Goal: Task Accomplishment & Management: Manage account settings

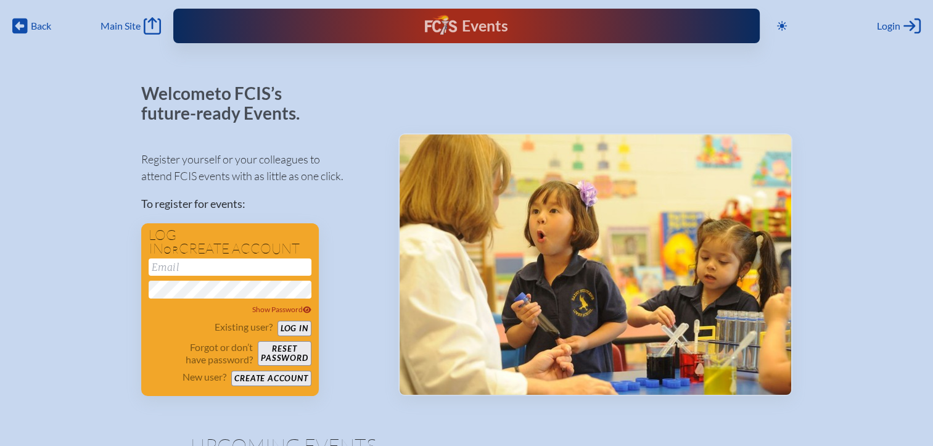
type input "[EMAIL_ADDRESS][DOMAIN_NAME]"
drag, startPoint x: 387, startPoint y: 115, endPoint x: 359, endPoint y: 139, distance: 37.6
click at [386, 115] on div "Welcome to FCIS’s future-ready Events. Register yourself or your colleagues to …" at bounding box center [466, 240] width 651 height 312
click at [287, 325] on button "Log in" at bounding box center [294, 328] width 34 height 15
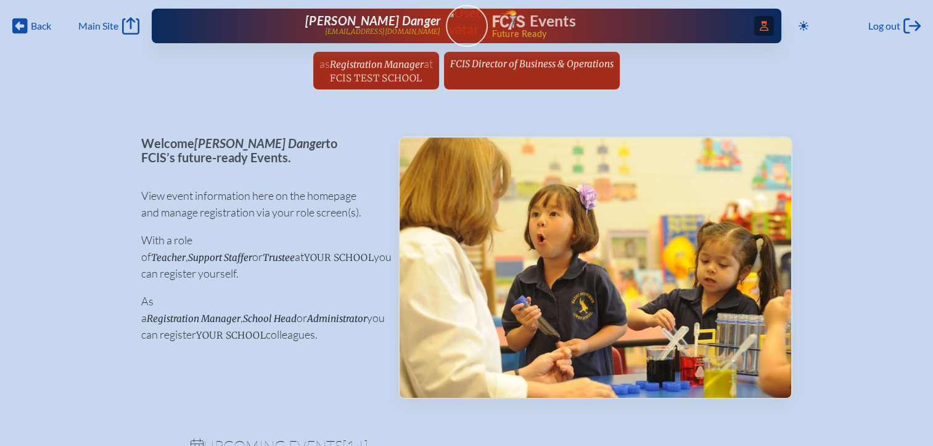
click at [761, 29] on icon "Access Users..." at bounding box center [763, 26] width 9 height 10
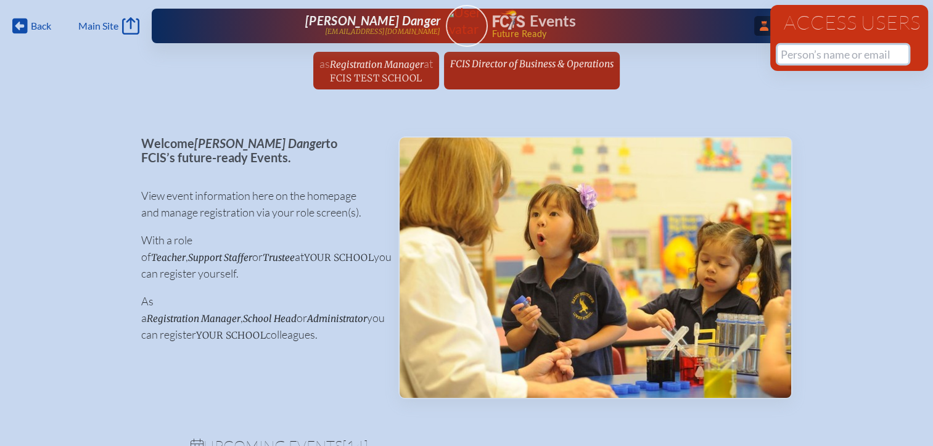
click at [789, 55] on input "text" at bounding box center [842, 54] width 131 height 18
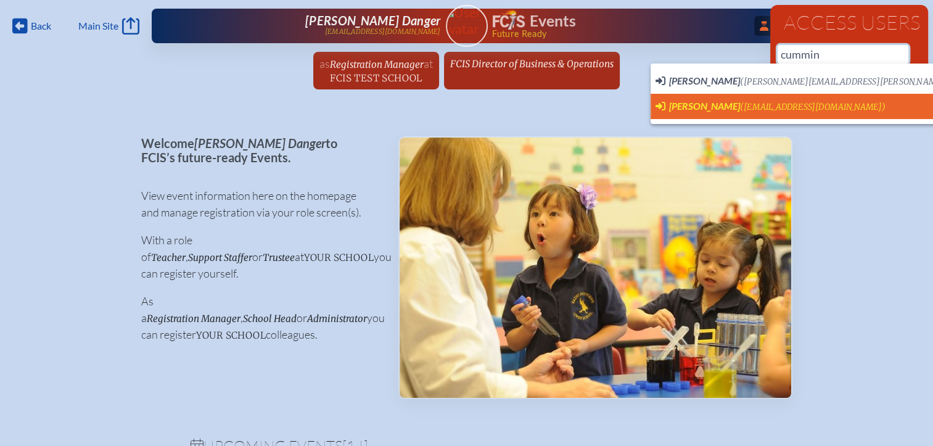
scroll to position [0, 9]
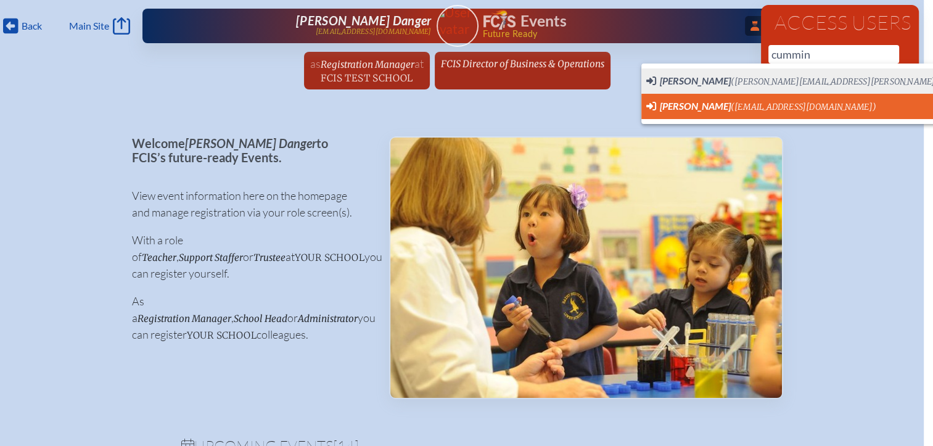
click at [690, 113] on span "Derek Cummings (dcummings@creationvillage.com) User Profile" at bounding box center [870, 106] width 448 height 15
type input "dcummings@creationvillage.com"
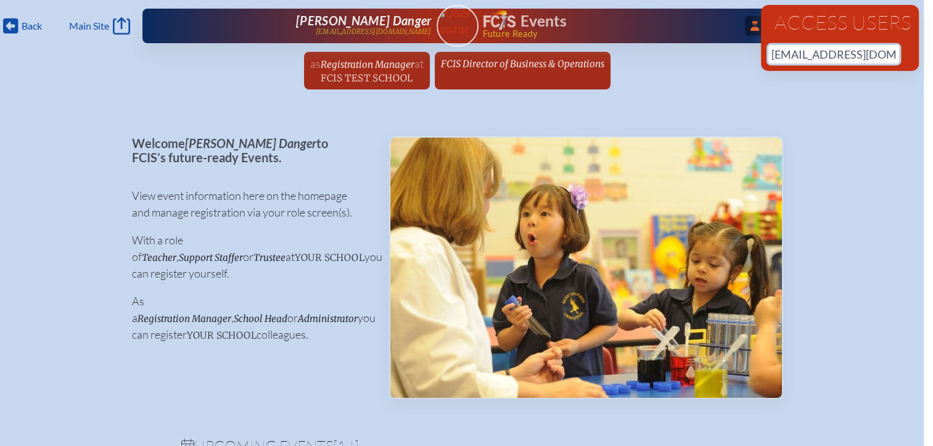
scroll to position [0, 39]
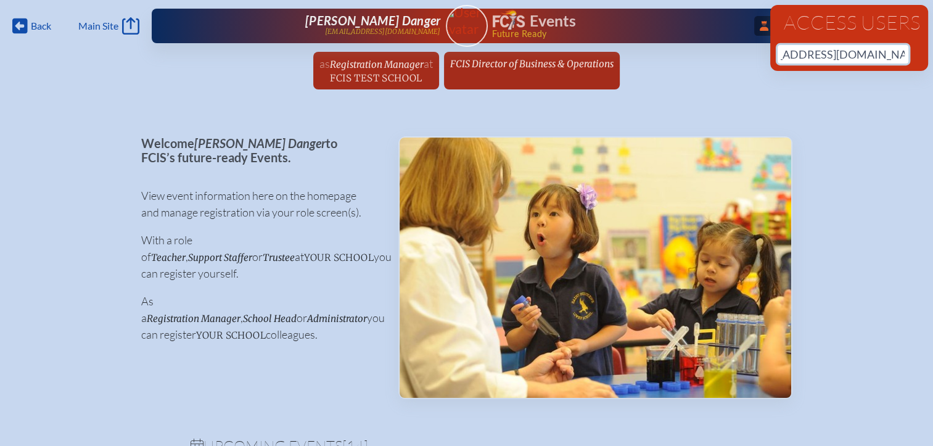
click at [890, 55] on input "dcummings@creationvillage.com" at bounding box center [842, 54] width 131 height 18
drag, startPoint x: 890, startPoint y: 51, endPoint x: 714, endPoint y: 58, distance: 176.4
click at [714, 58] on div "Back Back Main Site Main Site Toggle to Dark Mode Log out Log out ...Close Acce…" at bounding box center [466, 48] width 933 height 97
type input "e"
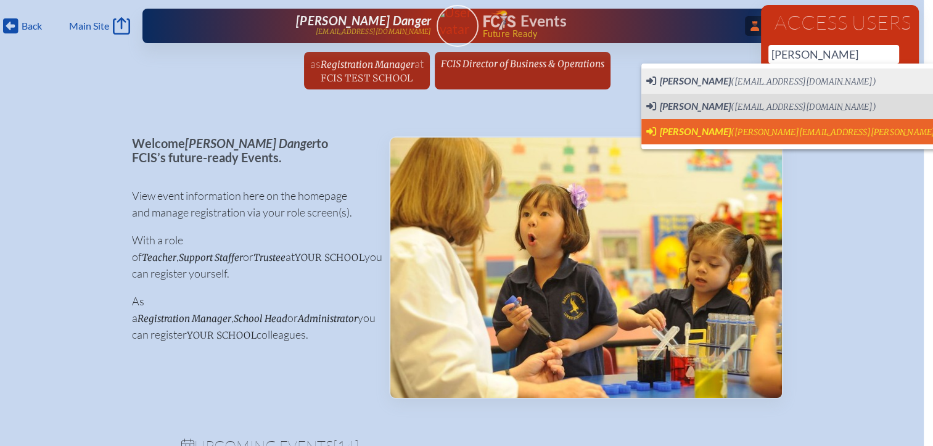
click at [677, 131] on span "Derek Harse" at bounding box center [695, 131] width 71 height 12
type input "derek.harse@thebenjaminschool.org"
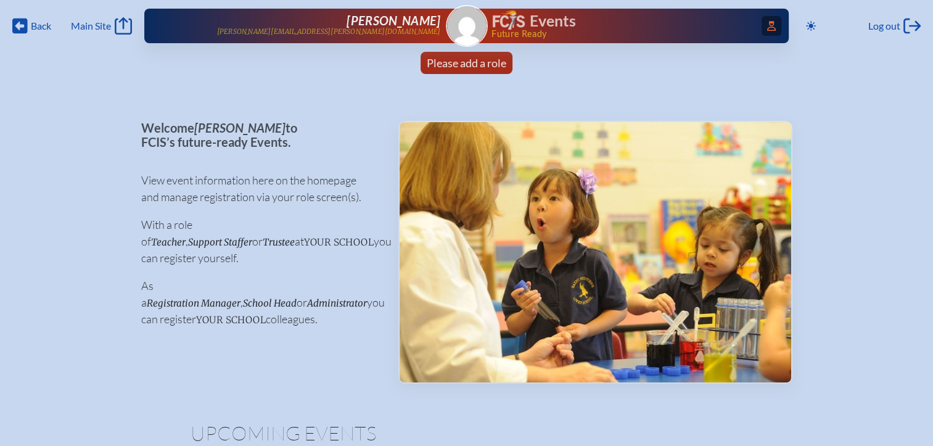
click at [767, 26] on icon "Access Users..." at bounding box center [771, 26] width 9 height 10
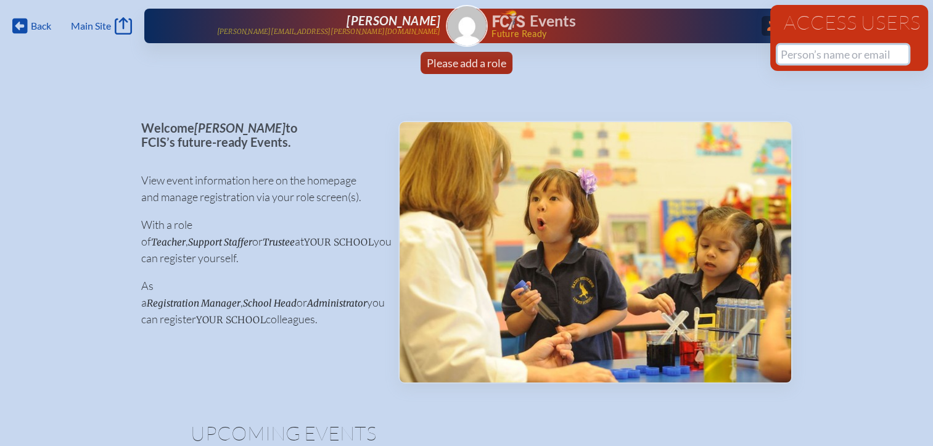
click at [811, 57] on input "text" at bounding box center [842, 54] width 131 height 18
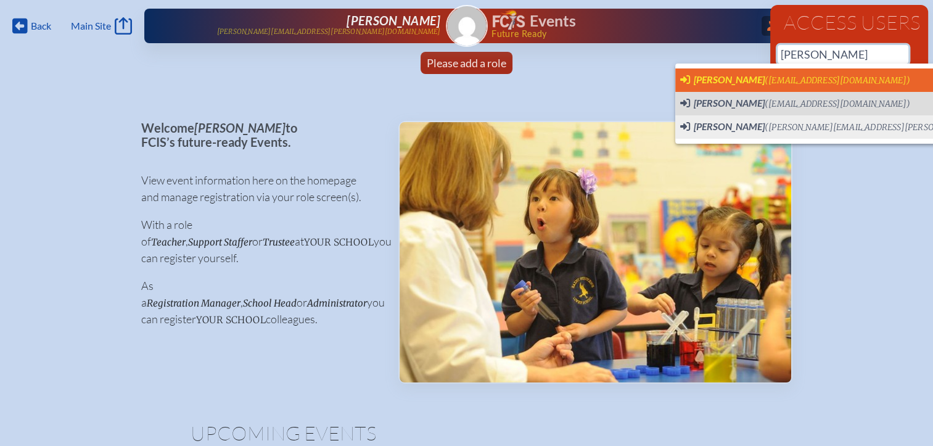
scroll to position [0, 9]
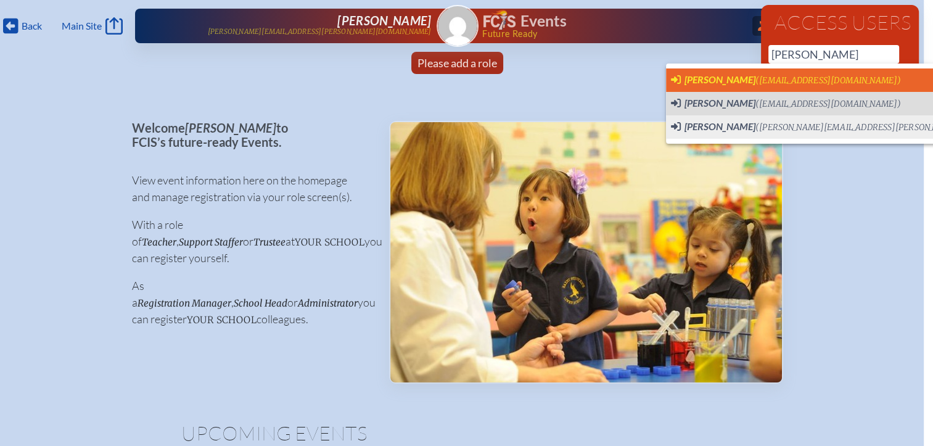
click at [779, 76] on span "(dcummings@creationvillage.com)" at bounding box center [827, 80] width 145 height 10
type input "dcummings@creationvillage.com"
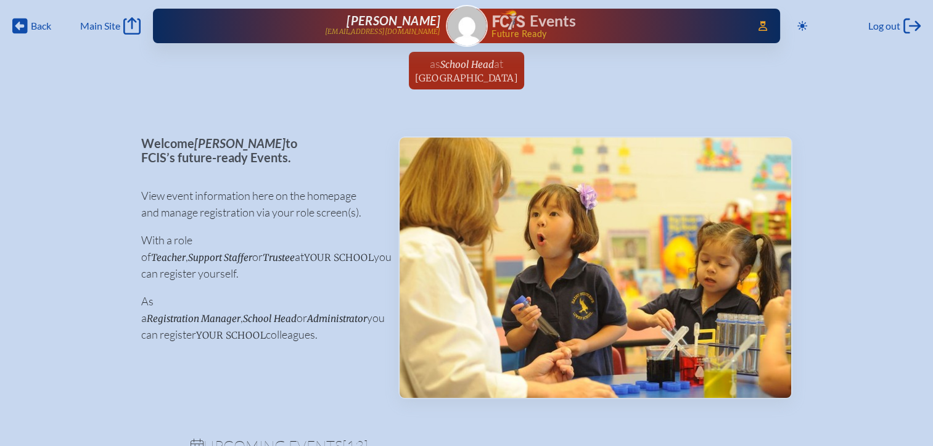
click at [493, 77] on span "Creation Village World School" at bounding box center [466, 78] width 103 height 12
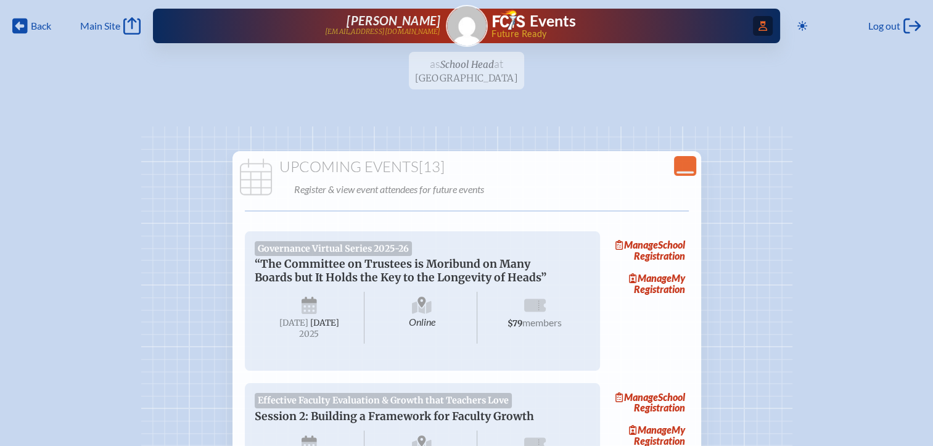
click at [758, 23] on icon "Access Users..." at bounding box center [762, 26] width 9 height 10
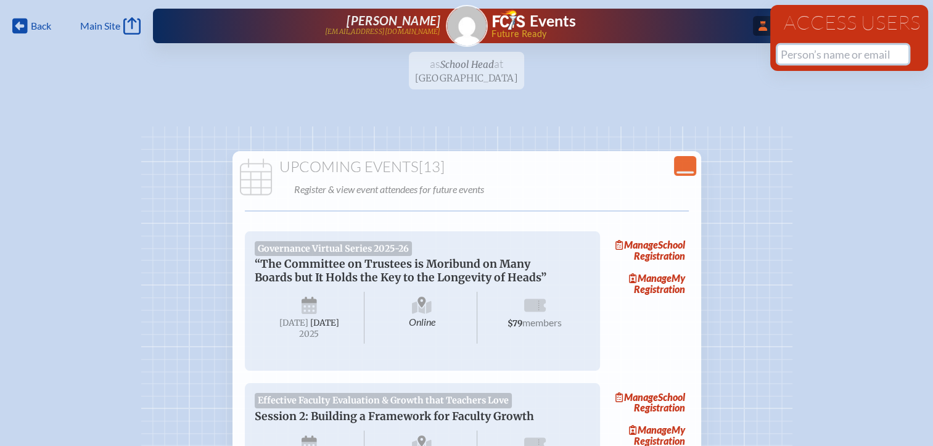
click at [791, 53] on input "text" at bounding box center [842, 54] width 131 height 18
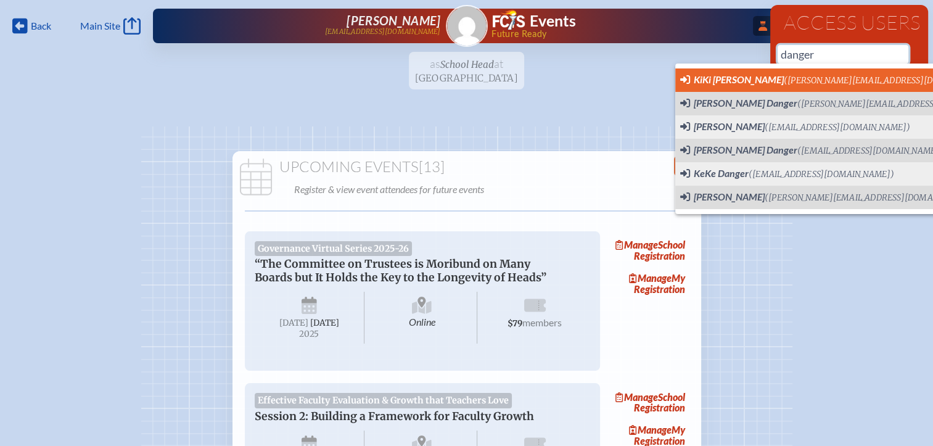
scroll to position [0, 9]
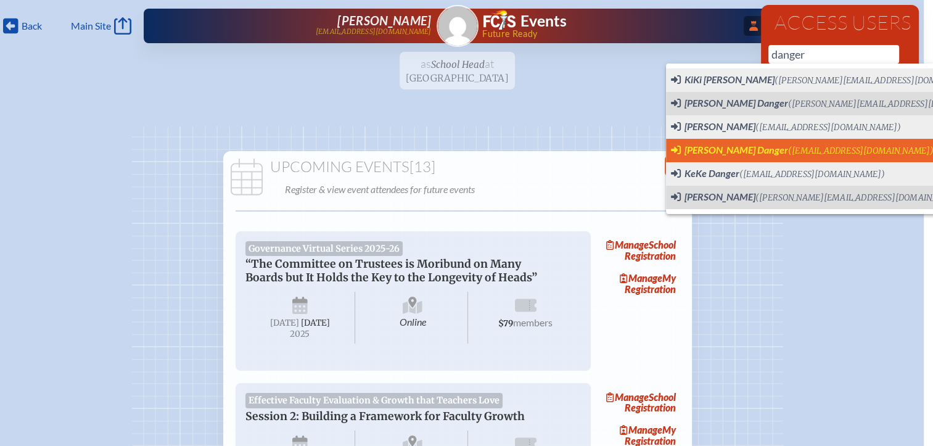
click at [707, 149] on span "[PERSON_NAME] Danger" at bounding box center [736, 150] width 104 height 12
type input "[EMAIL_ADDRESS][DOMAIN_NAME]"
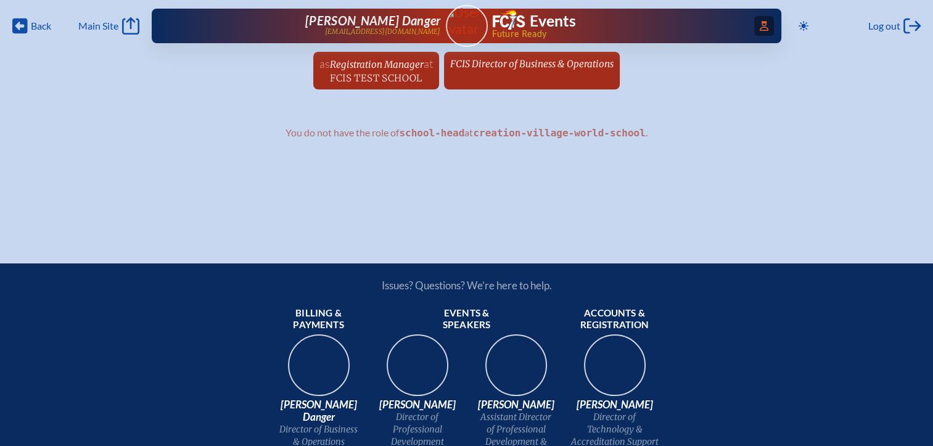
click at [759, 31] on span "Access Users..." at bounding box center [764, 26] width 20 height 20
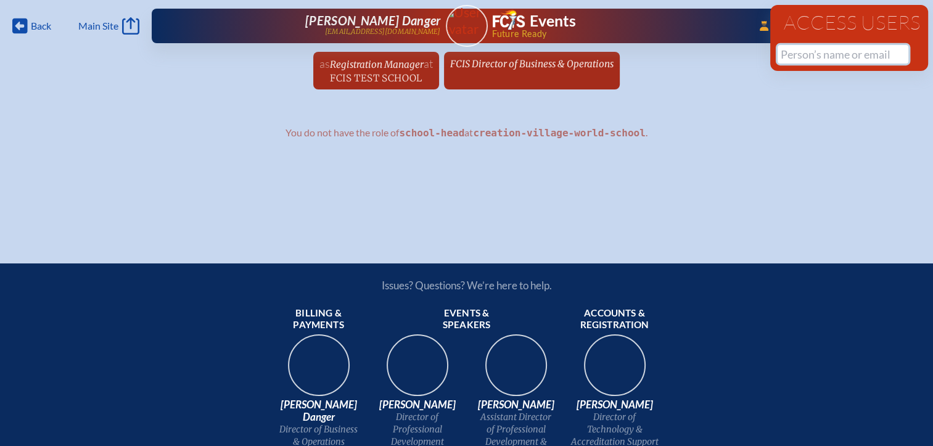
click at [801, 57] on input "text" at bounding box center [842, 54] width 131 height 18
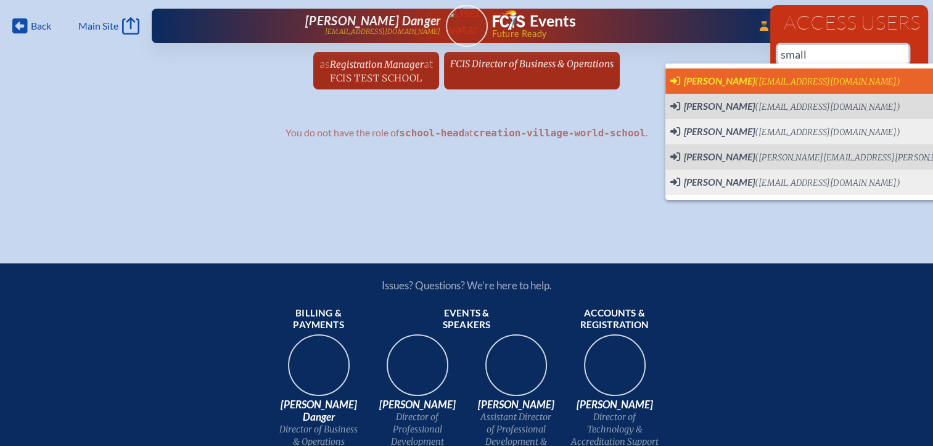
scroll to position [0, 9]
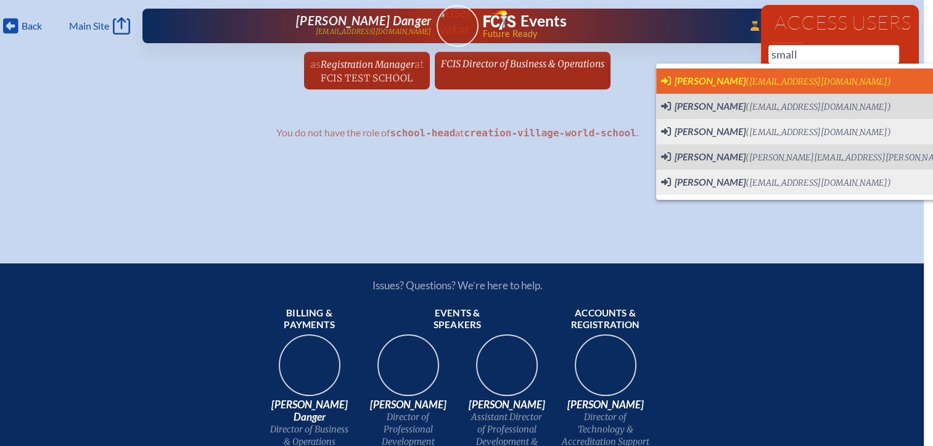
click at [713, 88] on span "[PERSON_NAME] ([EMAIL_ADDRESS][DOMAIN_NAME])" at bounding box center [776, 82] width 230 height 14
type input "[EMAIL_ADDRESS][DOMAIN_NAME]"
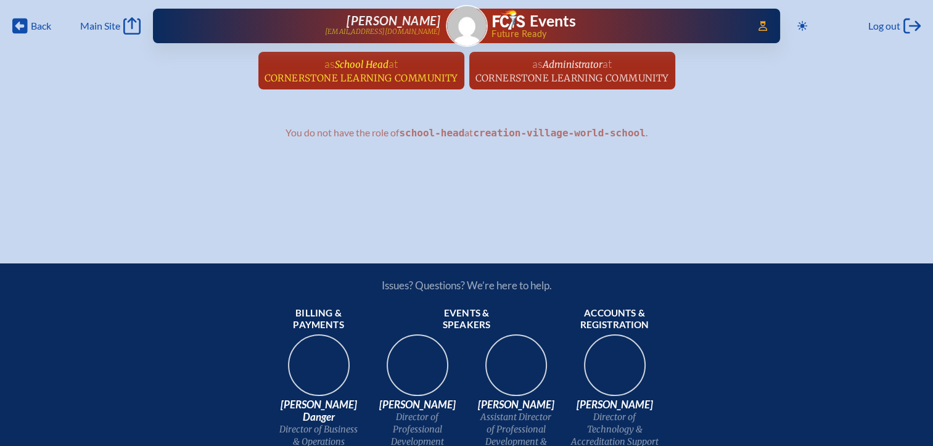
click at [419, 73] on span "Cornerstone Learning Community" at bounding box center [361, 78] width 194 height 12
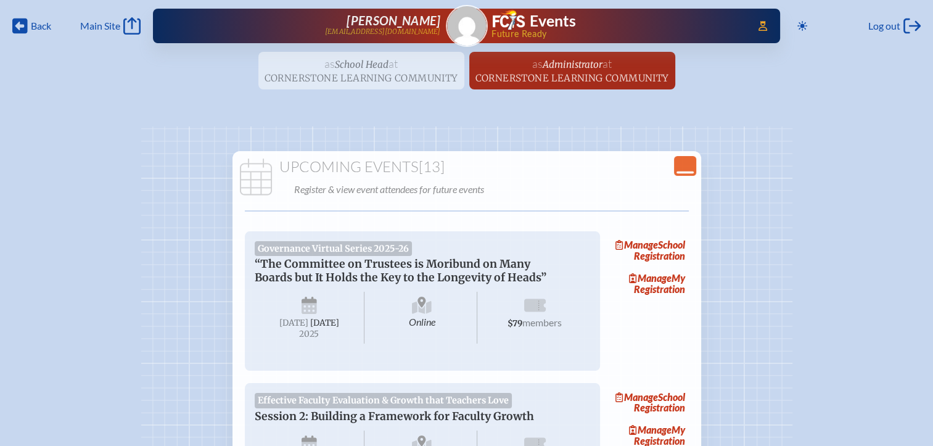
click at [686, 171] on icon at bounding box center [684, 172] width 17 height 2
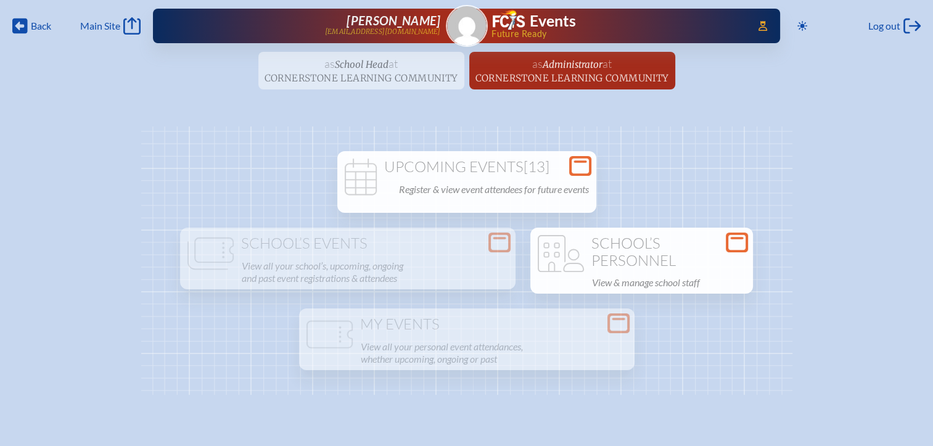
click at [734, 242] on icon at bounding box center [736, 242] width 17 height 15
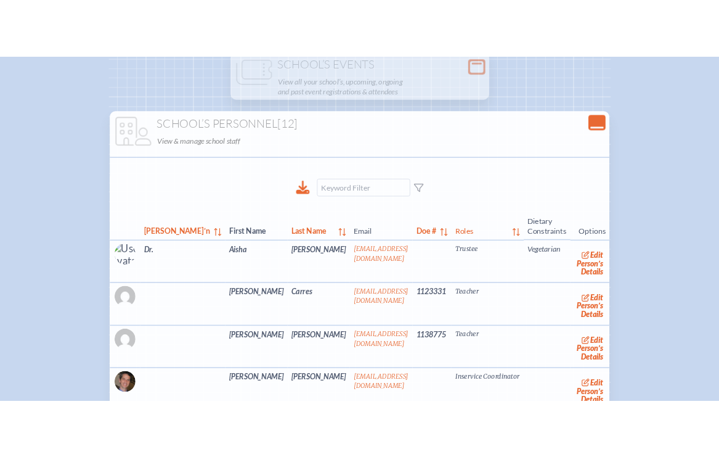
scroll to position [247, 0]
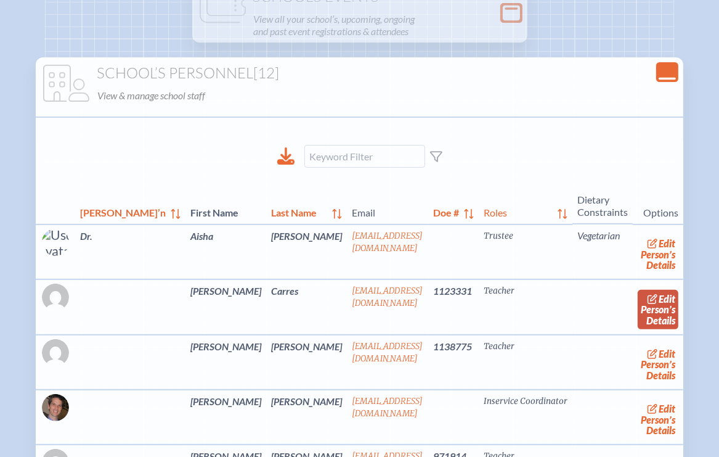
click at [638, 308] on link "edit Person’s Details" at bounding box center [658, 309] width 41 height 39
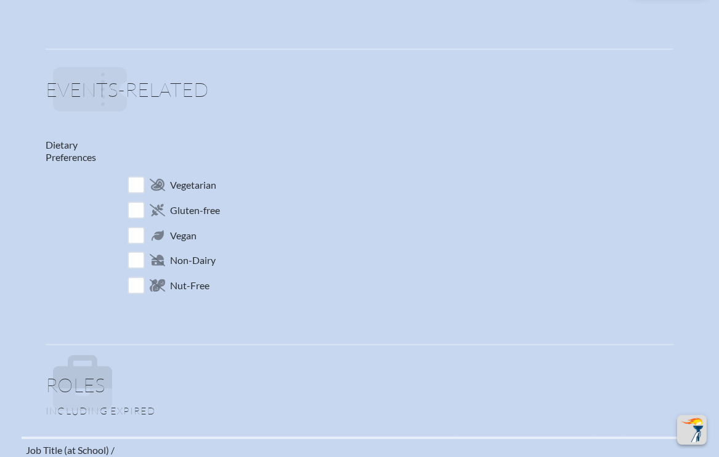
scroll to position [616, 0]
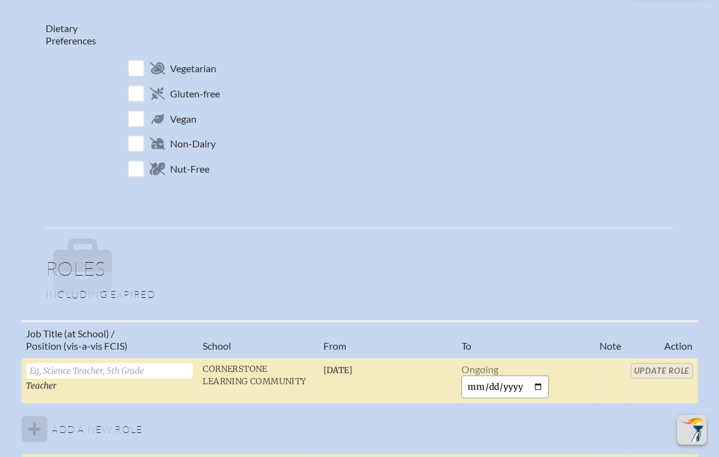
click at [547, 384] on input "date" at bounding box center [506, 386] width 88 height 23
type input "[DATE]"
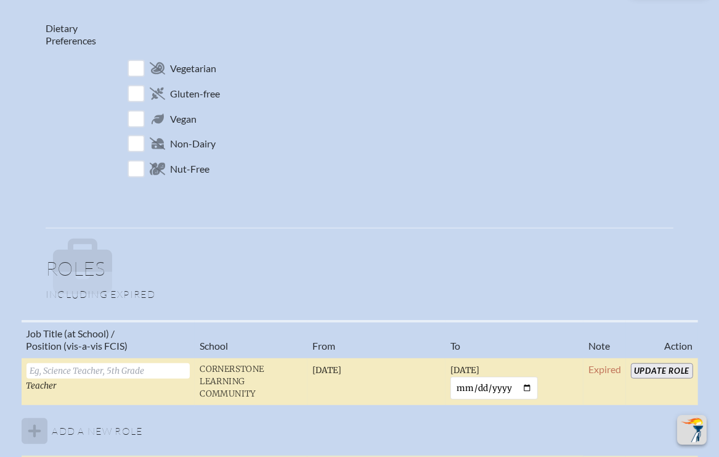
click at [652, 369] on input "Update Role" at bounding box center [662, 370] width 62 height 15
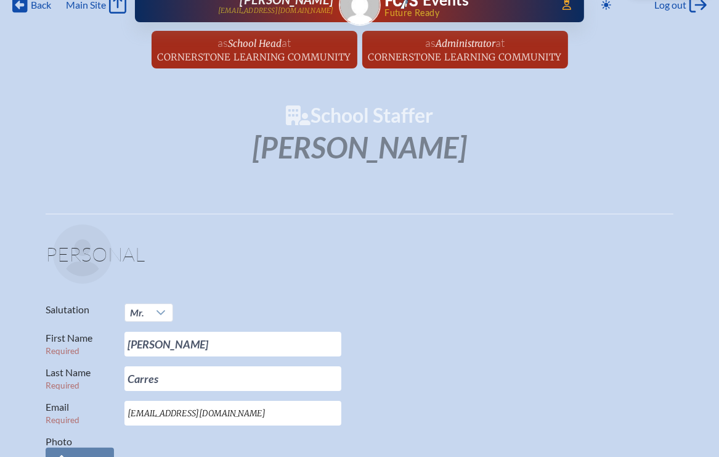
scroll to position [0, 0]
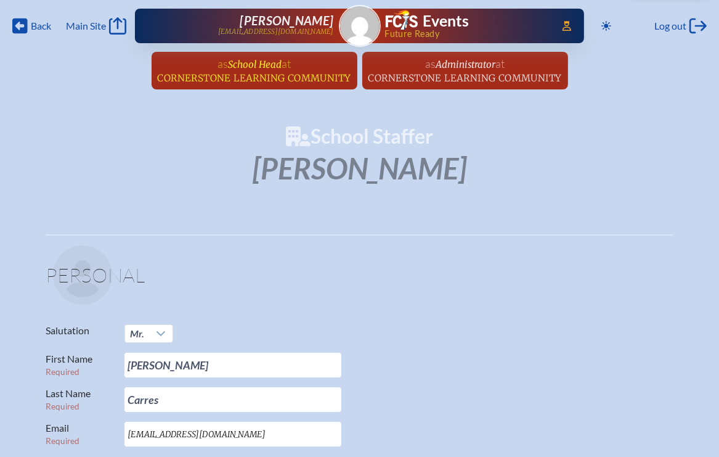
click at [319, 68] on link "as School Head at [GEOGRAPHIC_DATA] since [DATE]" at bounding box center [254, 71] width 203 height 38
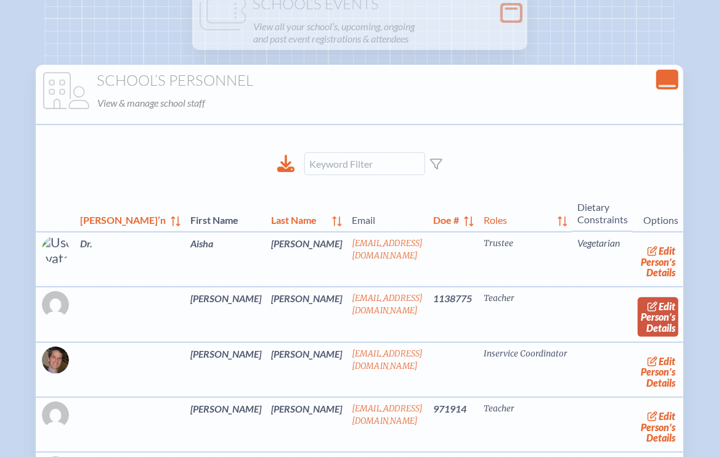
scroll to position [247, 0]
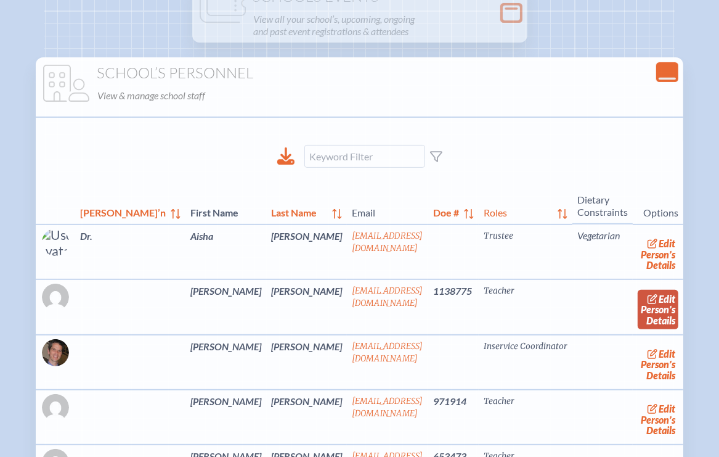
click at [639, 308] on link "edit Person’s Details" at bounding box center [658, 309] width 41 height 39
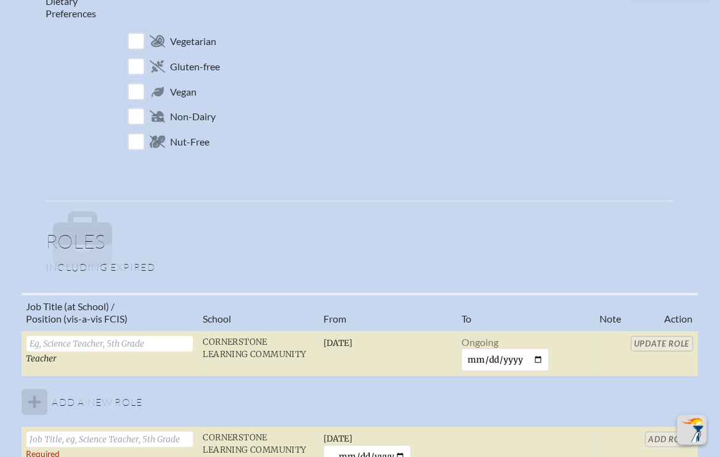
scroll to position [801, 0]
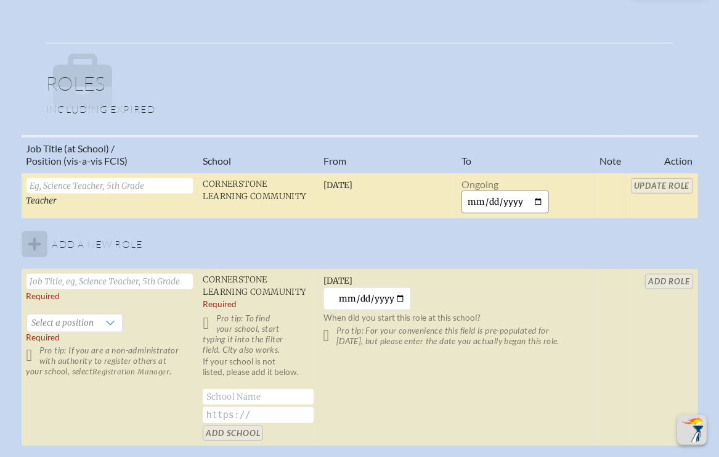
click at [547, 198] on input "date" at bounding box center [506, 201] width 88 height 23
type input "[DATE]"
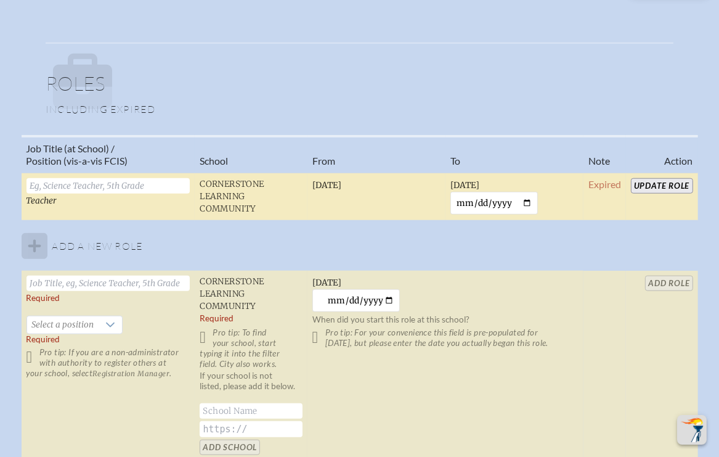
click at [645, 182] on input "Update Role" at bounding box center [662, 185] width 62 height 15
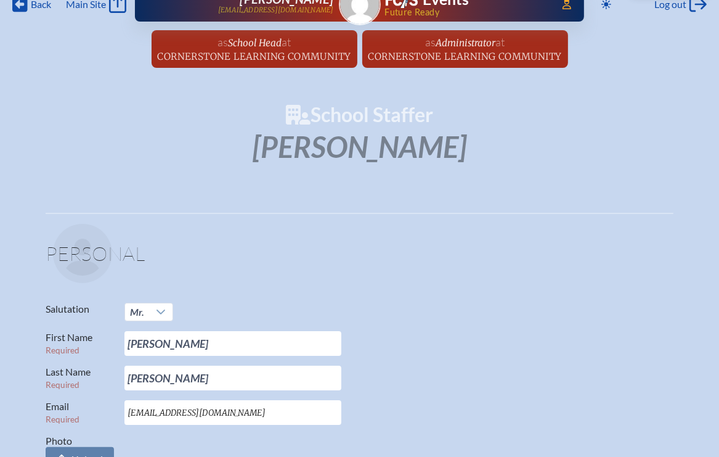
scroll to position [0, 0]
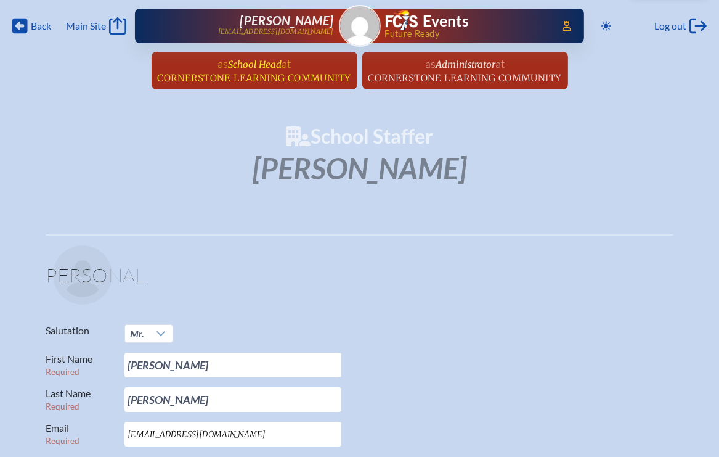
click at [308, 63] on link "as School Head at [GEOGRAPHIC_DATA] since [DATE]" at bounding box center [254, 71] width 203 height 38
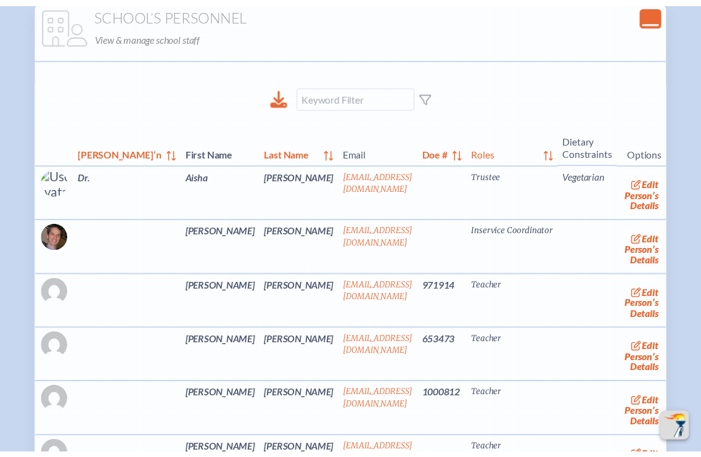
scroll to position [308, 0]
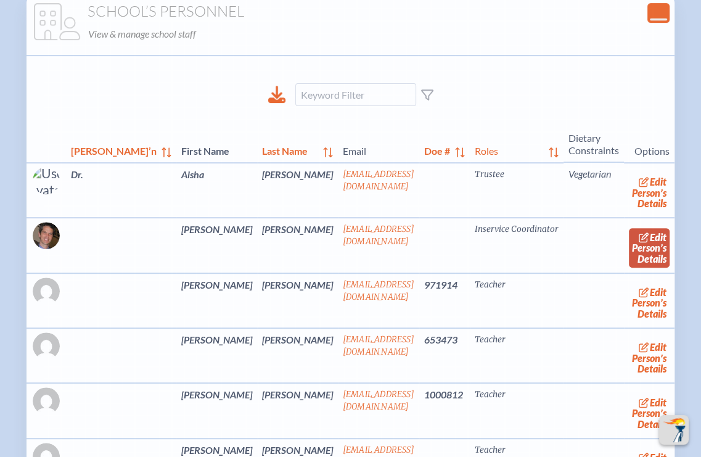
click at [629, 245] on link "edit Person’s Details" at bounding box center [649, 247] width 41 height 39
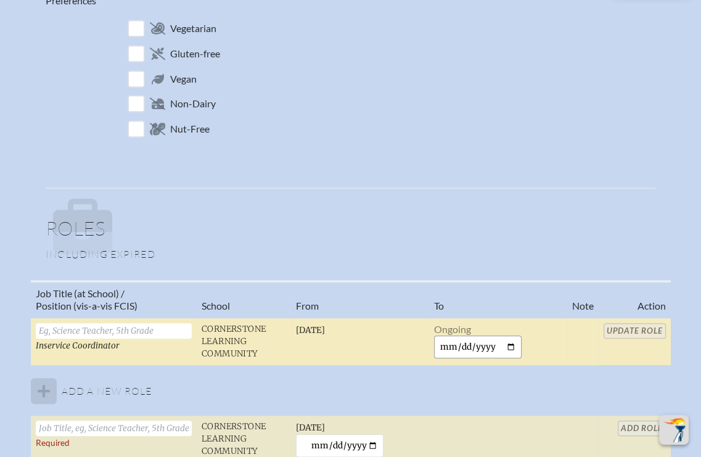
scroll to position [678, 0]
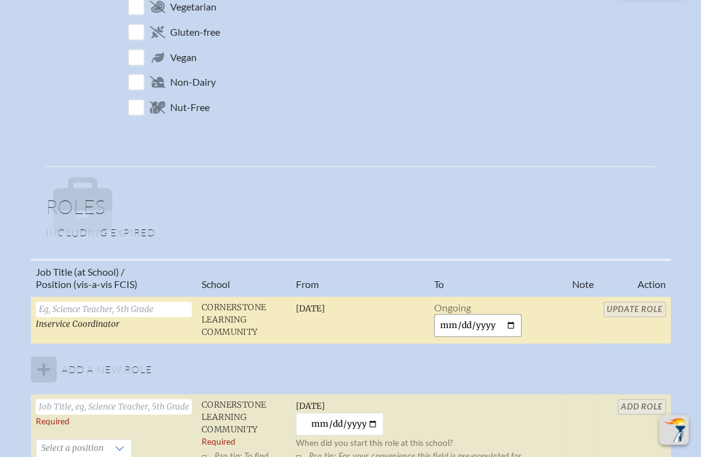
click at [521, 323] on input "date" at bounding box center [478, 325] width 88 height 23
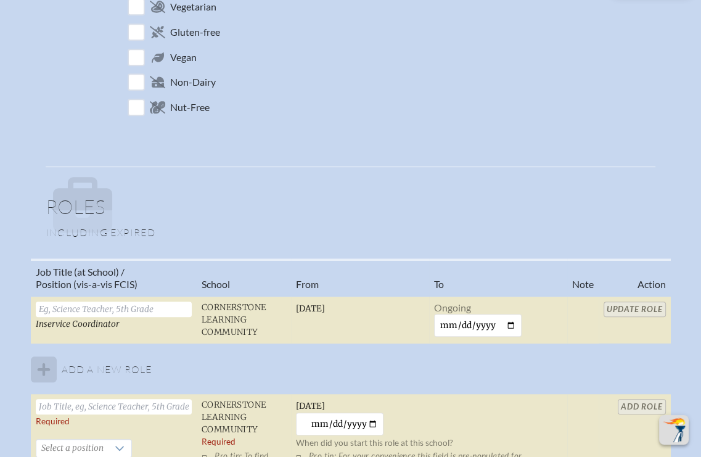
type input "[DATE]"
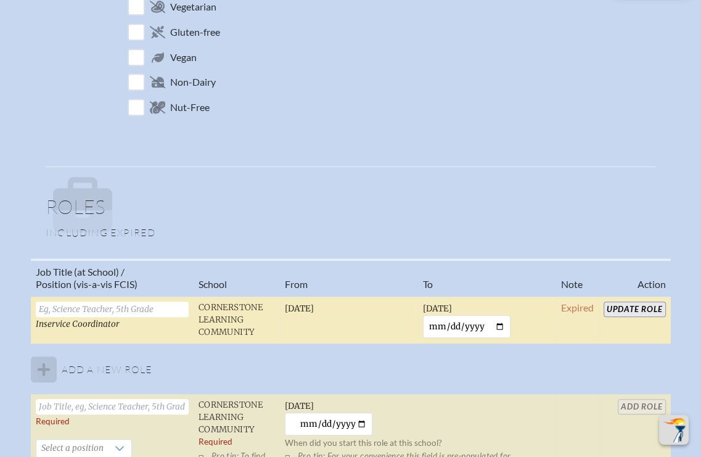
click at [631, 305] on input "Update Role" at bounding box center [635, 308] width 62 height 15
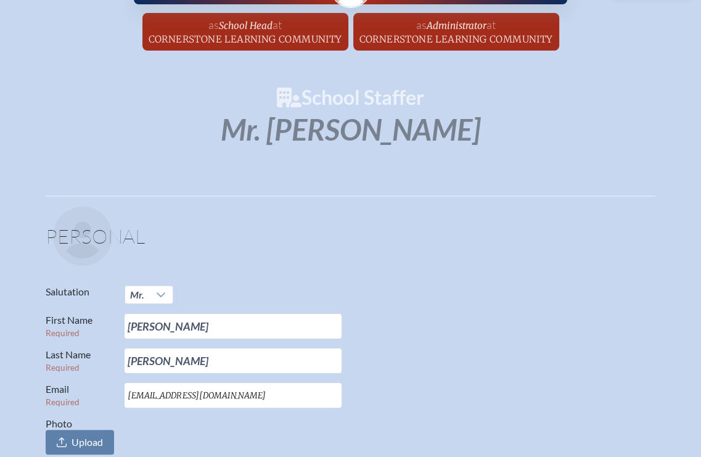
scroll to position [0, 0]
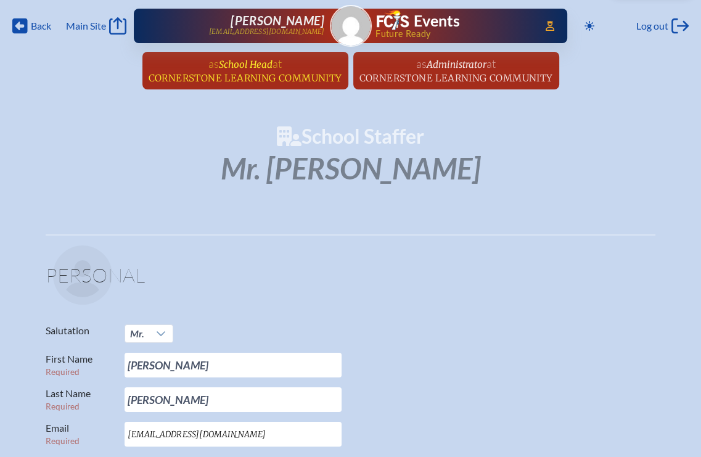
click at [254, 76] on span "Cornerstone Learning Community" at bounding box center [246, 78] width 194 height 12
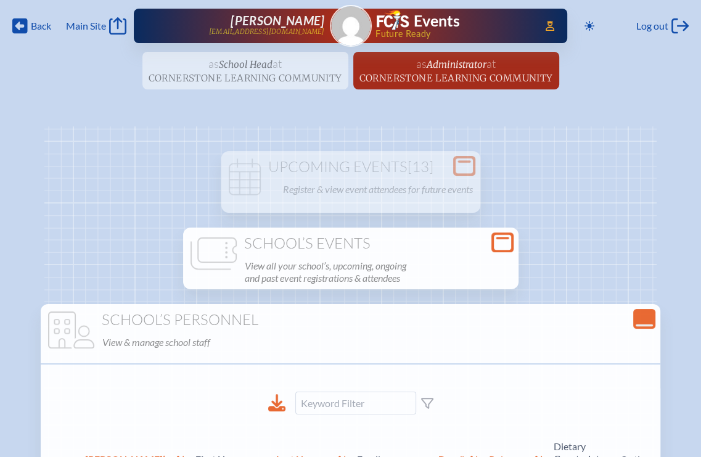
scroll to position [308, 0]
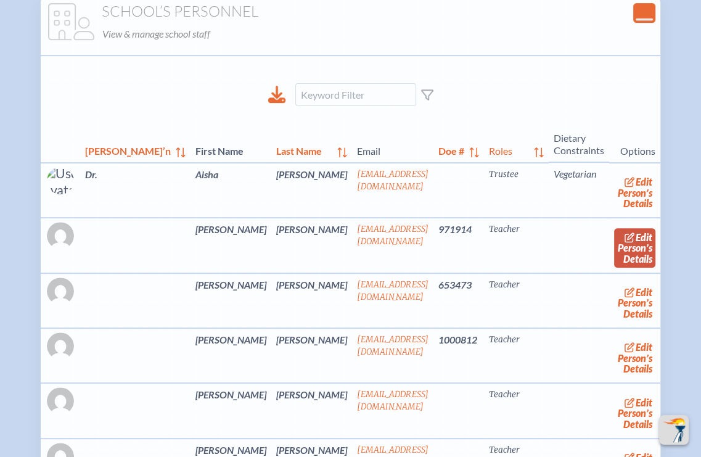
click at [624, 237] on icon at bounding box center [629, 237] width 11 height 10
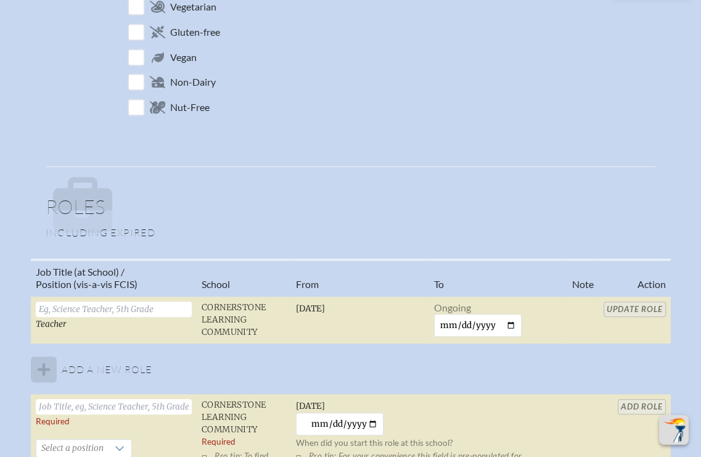
scroll to position [740, 0]
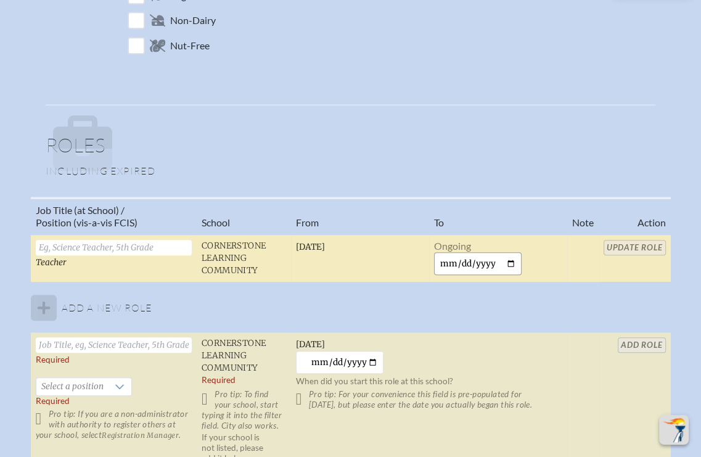
click at [522, 263] on input "date" at bounding box center [478, 263] width 88 height 23
type input "[DATE]"
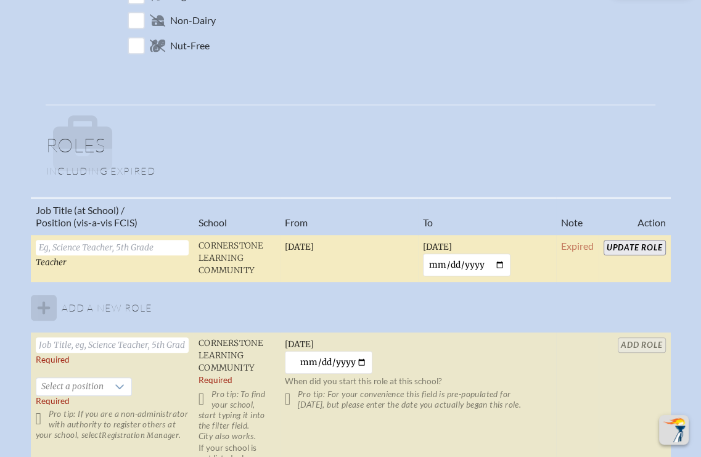
click at [633, 245] on input "Update Role" at bounding box center [635, 247] width 62 height 15
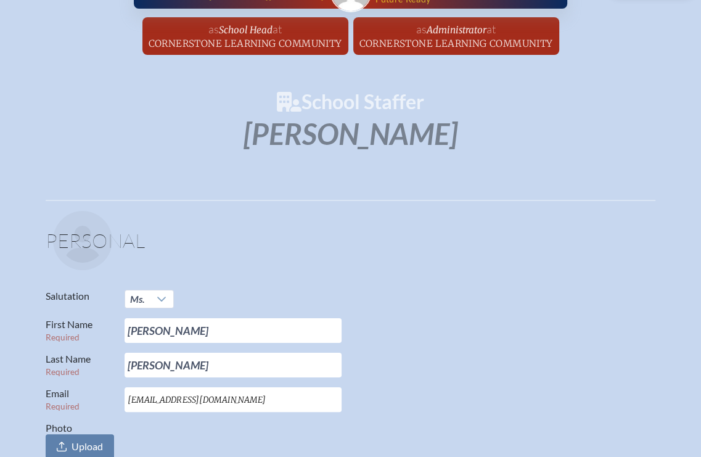
scroll to position [0, 0]
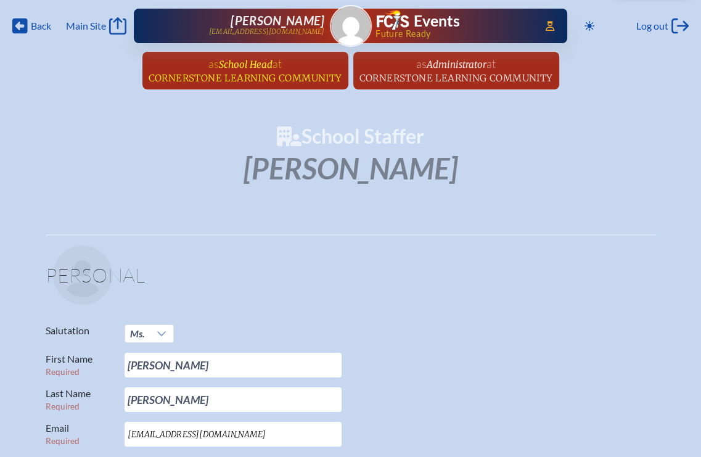
click at [269, 73] on span "Cornerstone Learning Community" at bounding box center [246, 78] width 194 height 12
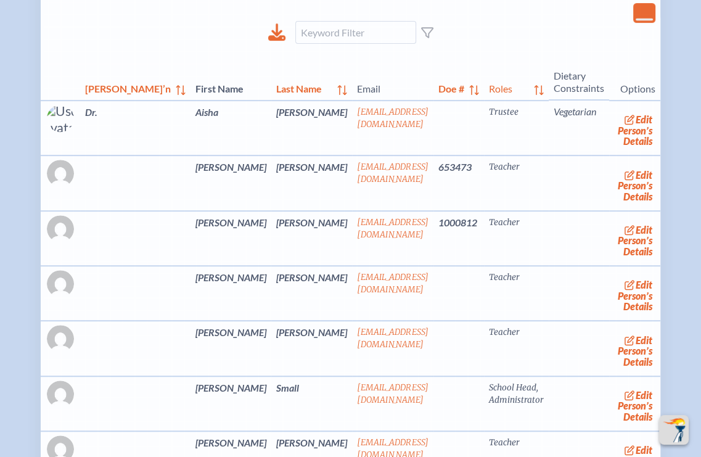
scroll to position [370, 0]
click at [614, 194] on link "edit Person’s Details" at bounding box center [634, 185] width 41 height 39
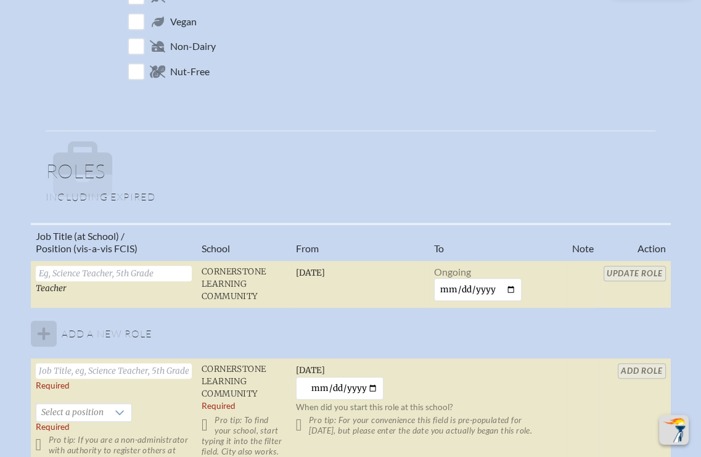
scroll to position [801, 0]
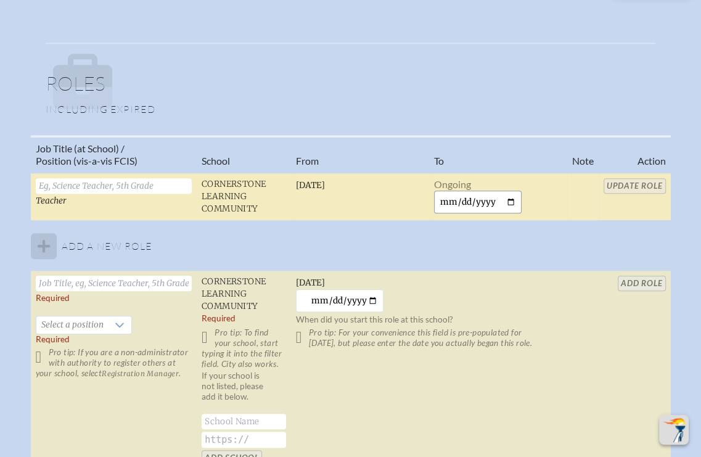
click at [518, 203] on input "date" at bounding box center [478, 201] width 88 height 23
type input "[DATE]"
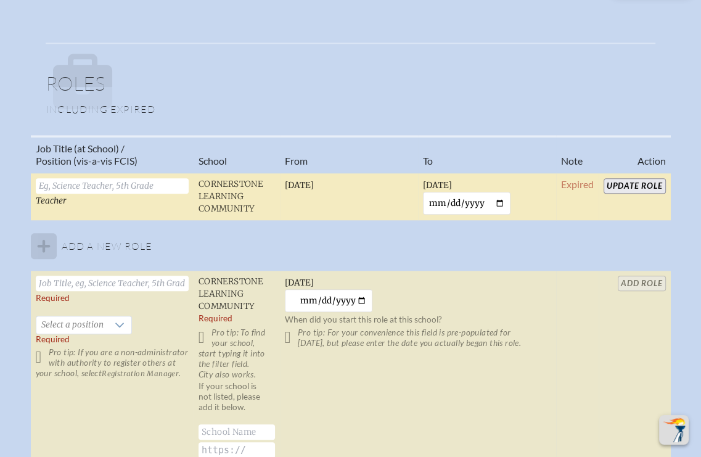
click at [621, 181] on input "Update Role" at bounding box center [635, 185] width 62 height 15
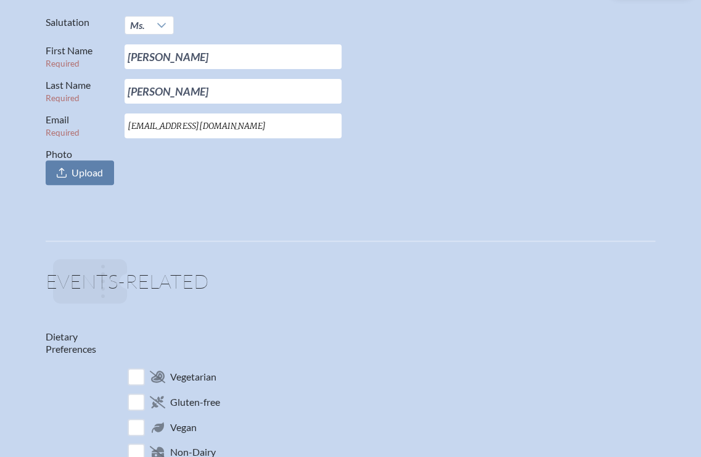
scroll to position [62, 0]
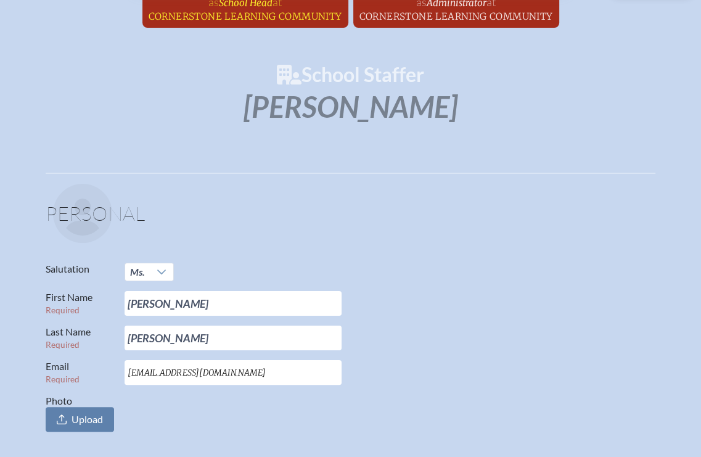
click at [256, 6] on span "School Head" at bounding box center [246, 3] width 54 height 12
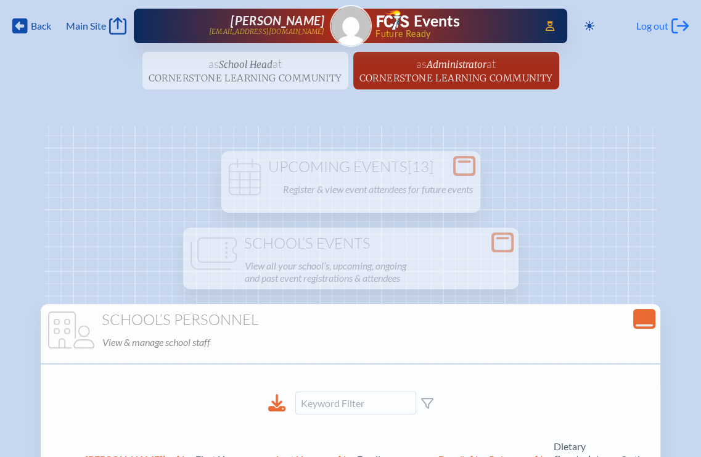
click at [650, 27] on span "Log out" at bounding box center [652, 26] width 32 height 12
